Goal: Information Seeking & Learning: Learn about a topic

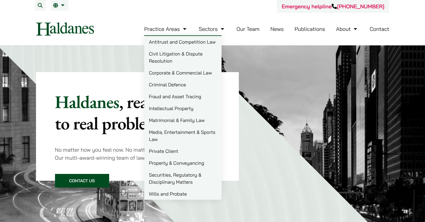
click at [169, 30] on link "Practice Areas" at bounding box center [166, 29] width 44 height 7
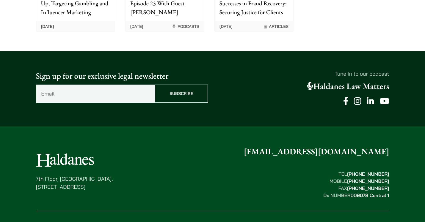
scroll to position [1566, 0]
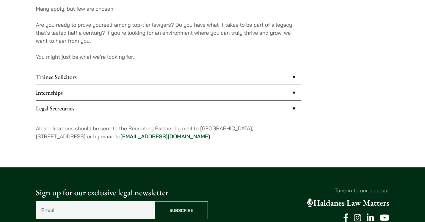
scroll to position [500, 0]
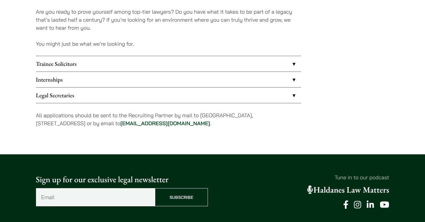
click at [118, 67] on link "Trainee Solicitors" at bounding box center [168, 63] width 265 height 15
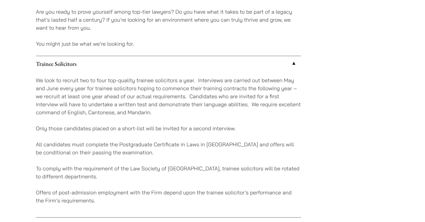
click at [118, 67] on link "Trainee Solicitors" at bounding box center [168, 63] width 265 height 15
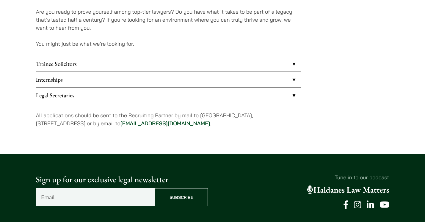
click at [108, 83] on link "Internships" at bounding box center [168, 79] width 265 height 15
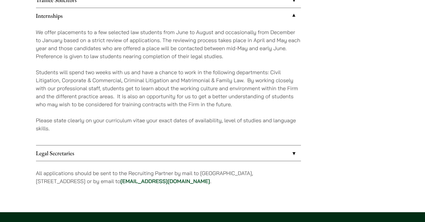
scroll to position [586, 0]
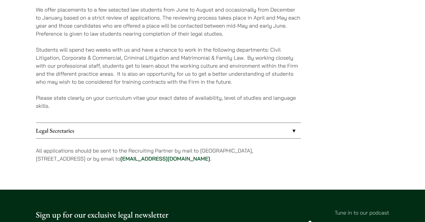
click at [80, 138] on link "Legal Secretaries" at bounding box center [168, 130] width 265 height 15
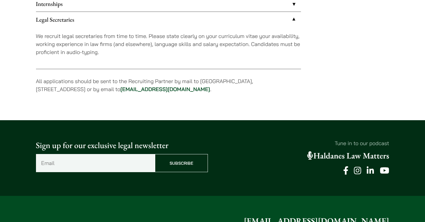
scroll to position [575, 0]
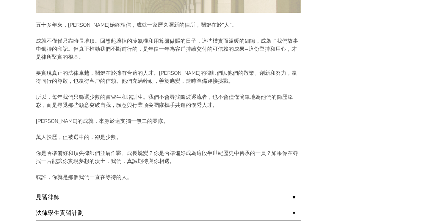
scroll to position [425, 0]
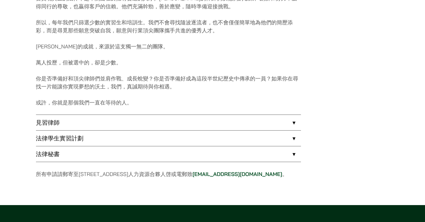
click at [145, 142] on link "法律學生實習計劃" at bounding box center [168, 138] width 265 height 15
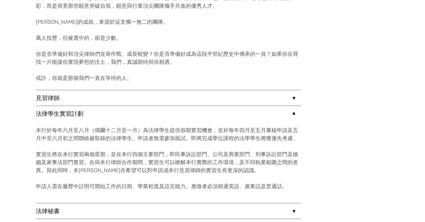
scroll to position [515, 0]
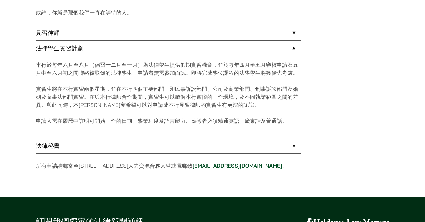
click at [145, 142] on link "法律秘書" at bounding box center [168, 145] width 265 height 15
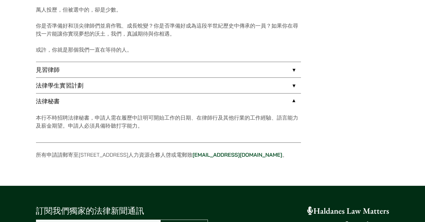
scroll to position [460, 0]
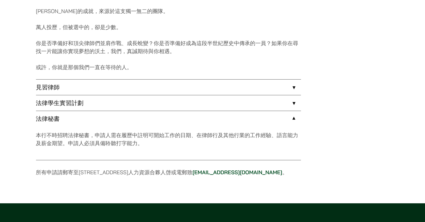
click at [164, 86] on link "見習律師" at bounding box center [168, 87] width 265 height 15
